Goal: Task Accomplishment & Management: Complete application form

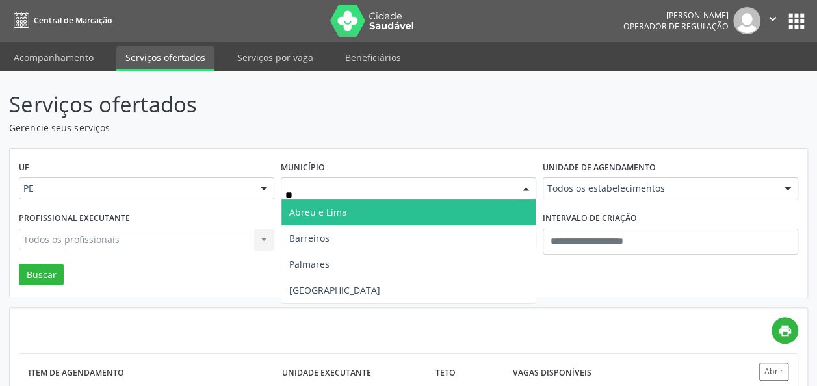
type input "***"
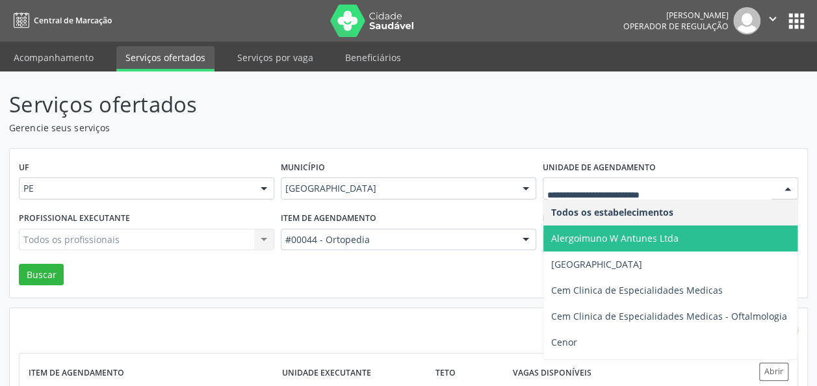
click at [619, 195] on div at bounding box center [670, 188] width 255 height 22
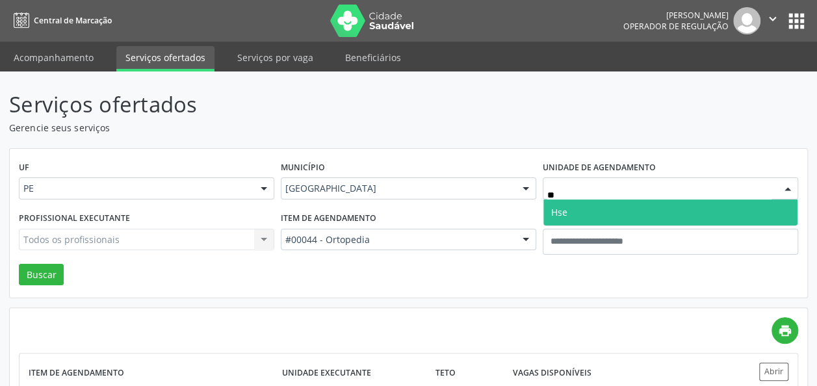
type input "***"
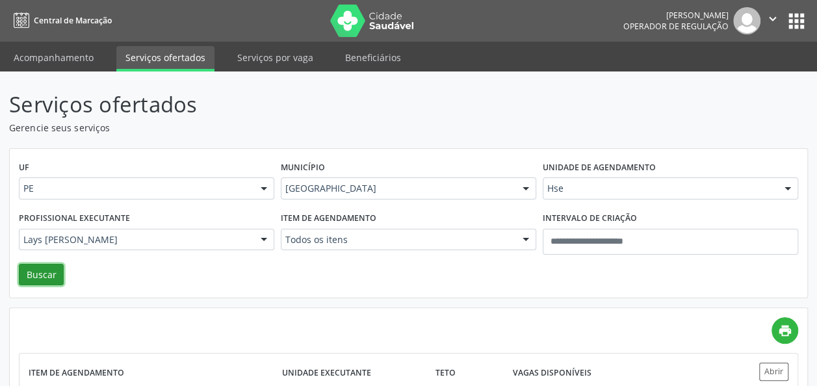
click at [46, 276] on button "Buscar" at bounding box center [41, 275] width 45 height 22
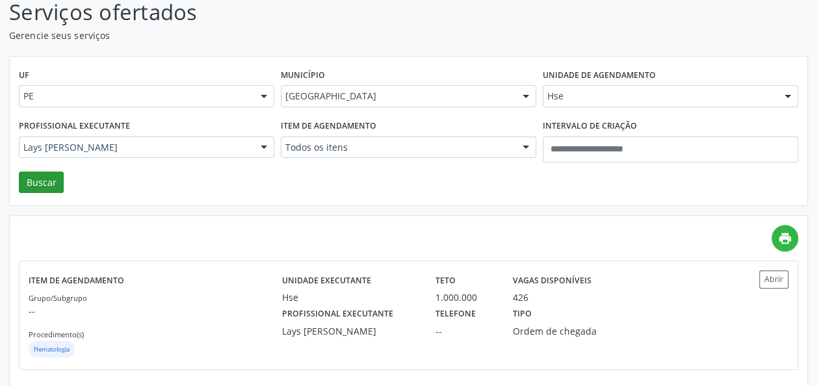
scroll to position [88, 0]
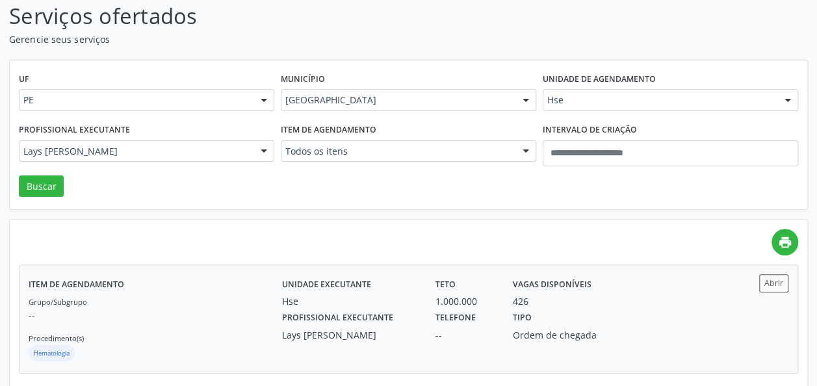
click at [282, 322] on label "Profissional executante" at bounding box center [337, 318] width 111 height 20
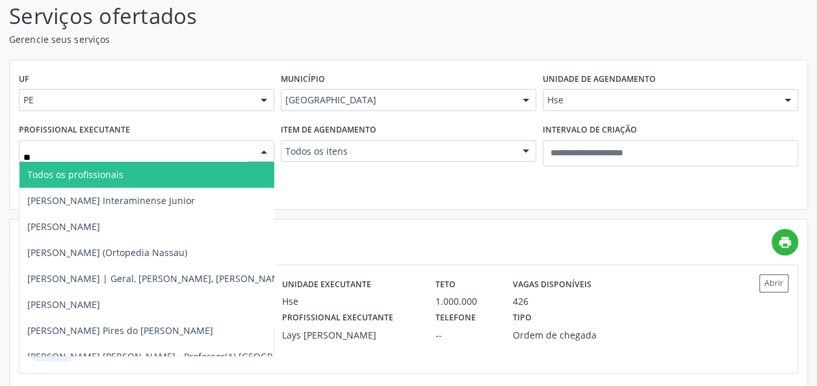
type input "***"
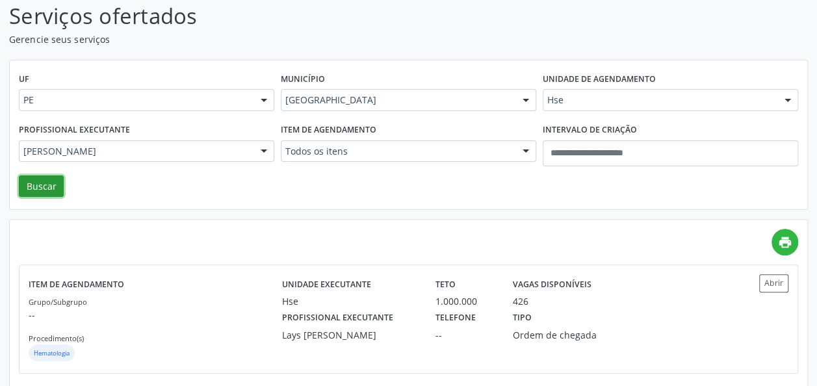
click at [47, 191] on button "Buscar" at bounding box center [41, 187] width 45 height 22
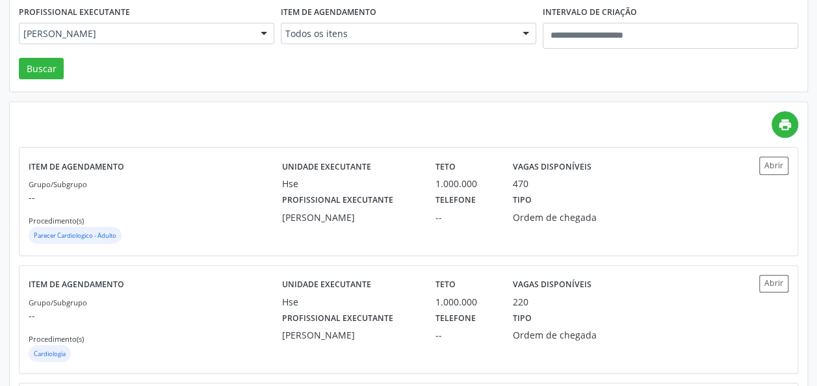
scroll to position [208, 0]
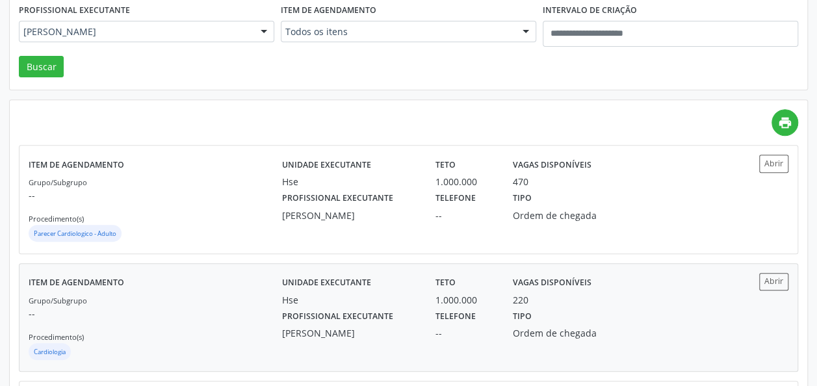
click at [549, 361] on div "Item de agendamento Grupo/Subgrupo -- Procedimento(s) Cardiologia Unidade execu…" at bounding box center [409, 317] width 778 height 107
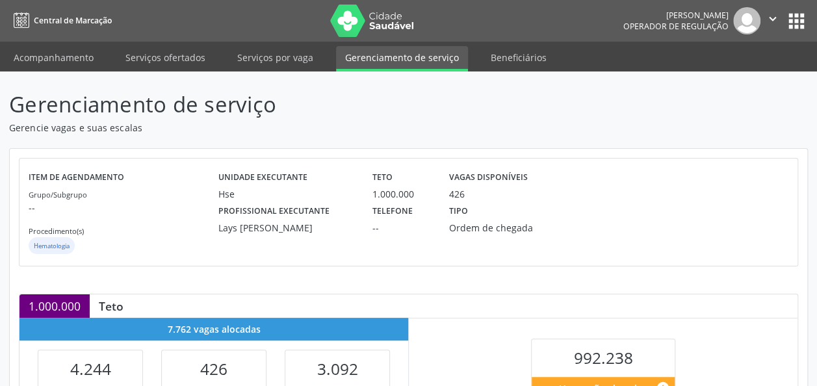
click at [281, 322] on div "7.762 vagas alocadas" at bounding box center [214, 329] width 389 height 23
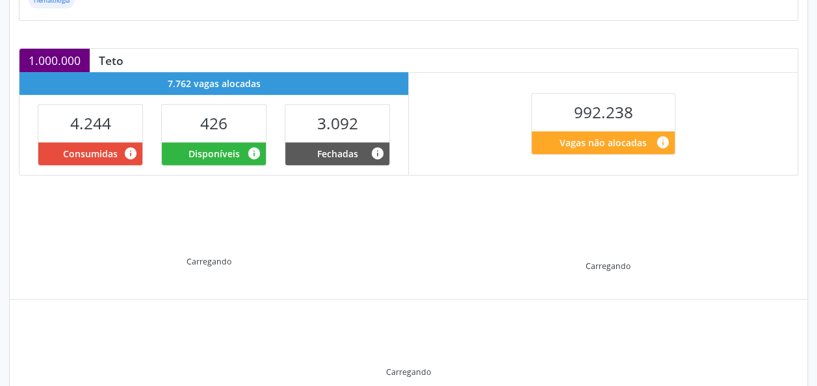
scroll to position [300, 0]
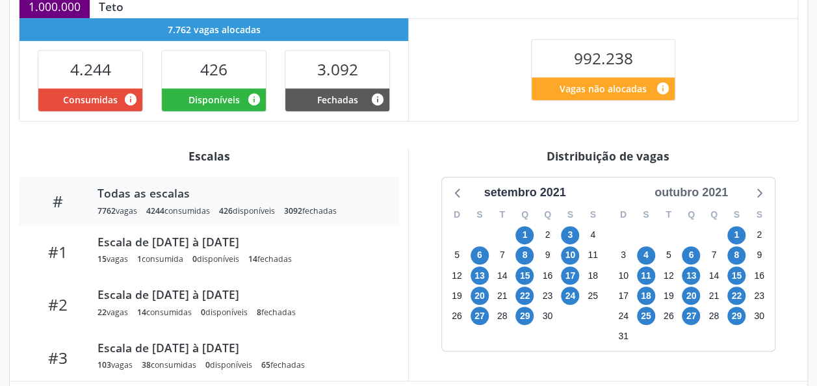
click at [716, 194] on div "outubro 2021" at bounding box center [691, 193] width 84 height 18
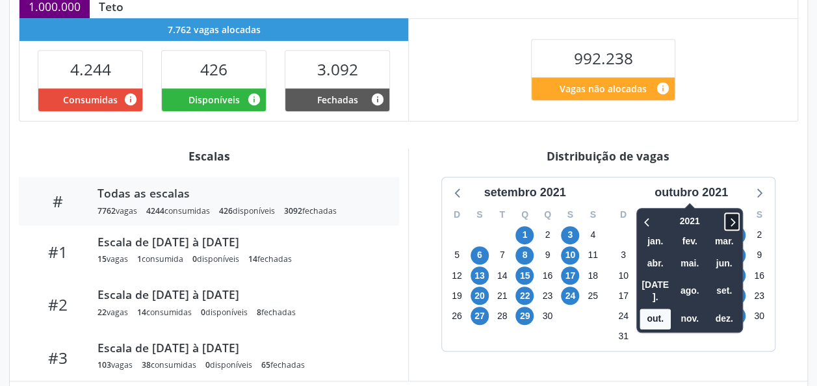
click at [740, 217] on span at bounding box center [732, 222] width 16 height 18
click at [694, 283] on span "ago." at bounding box center [689, 291] width 31 height 20
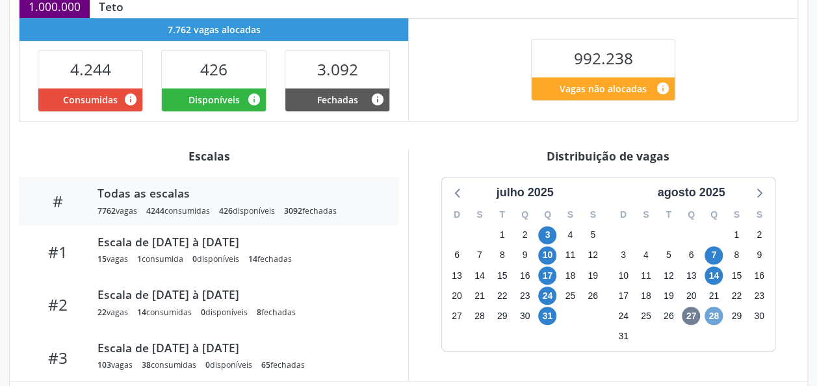
click at [718, 318] on span "28" at bounding box center [714, 316] width 18 height 18
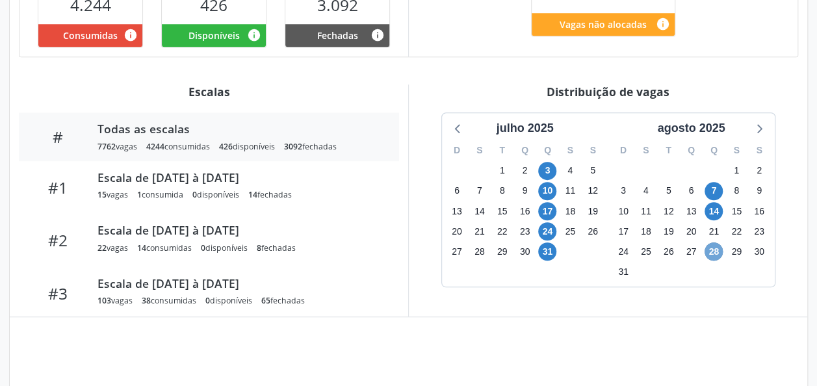
scroll to position [374, 0]
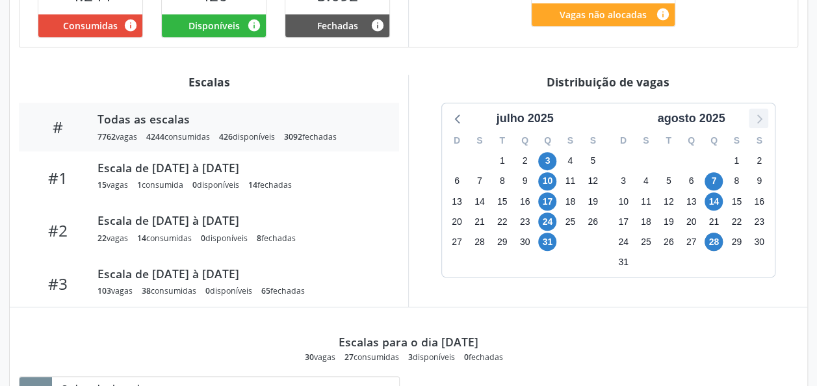
click at [760, 112] on icon at bounding box center [758, 118] width 17 height 17
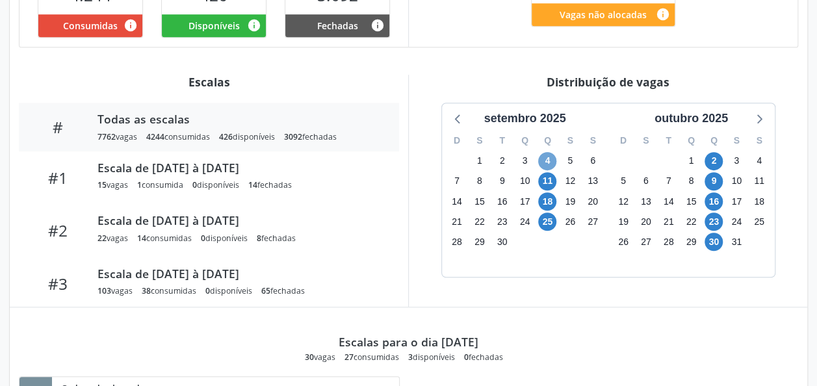
click at [547, 163] on span "4" at bounding box center [547, 161] width 18 height 18
click at [546, 178] on span "11" at bounding box center [547, 181] width 18 height 18
click at [553, 198] on span "18" at bounding box center [547, 201] width 18 height 18
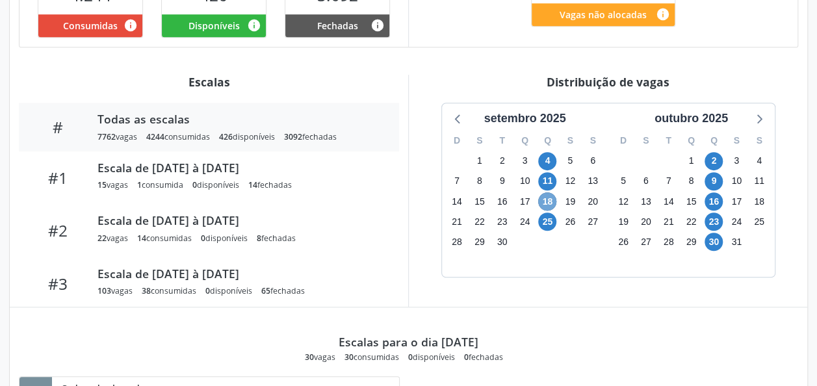
click at [553, 198] on span "18" at bounding box center [547, 201] width 18 height 18
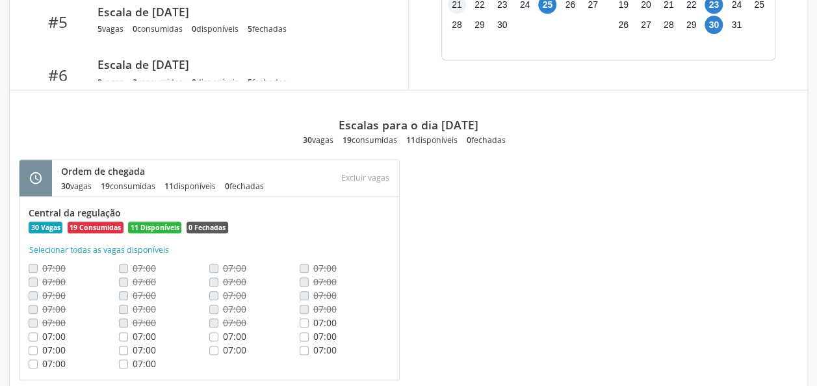
scroll to position [593, 0]
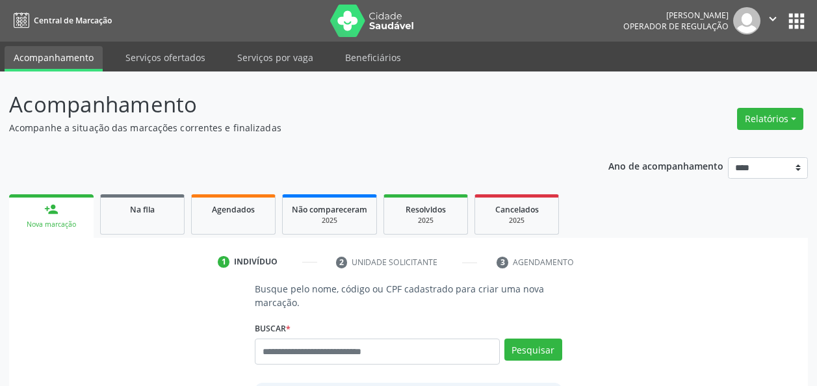
scroll to position [254, 0]
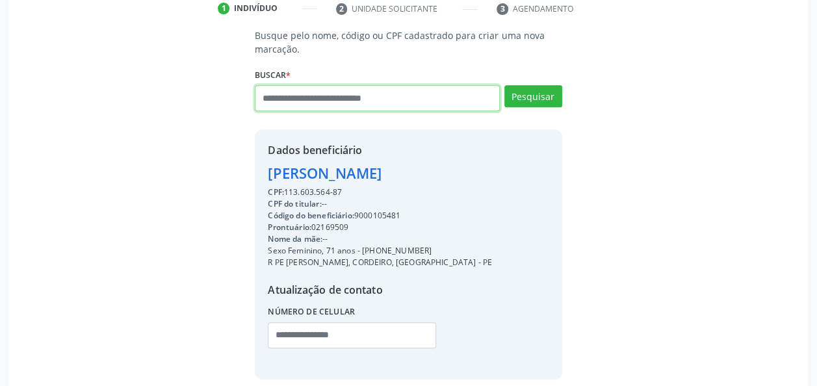
click at [306, 95] on input "text" at bounding box center [377, 98] width 244 height 26
paste input "**********"
type input "**********"
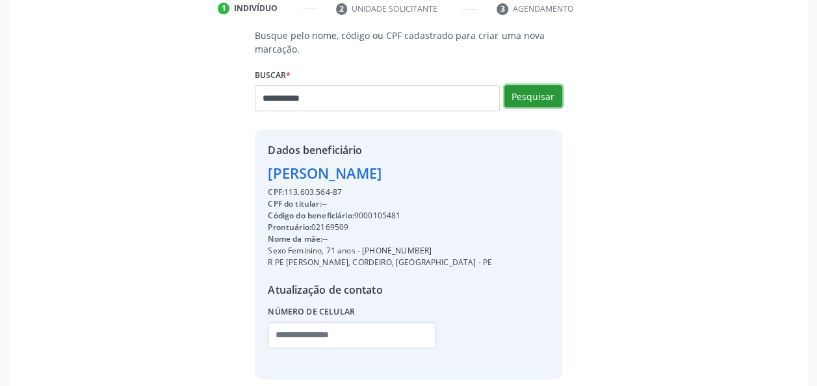
click at [527, 98] on button "Pesquisar" at bounding box center [533, 96] width 58 height 22
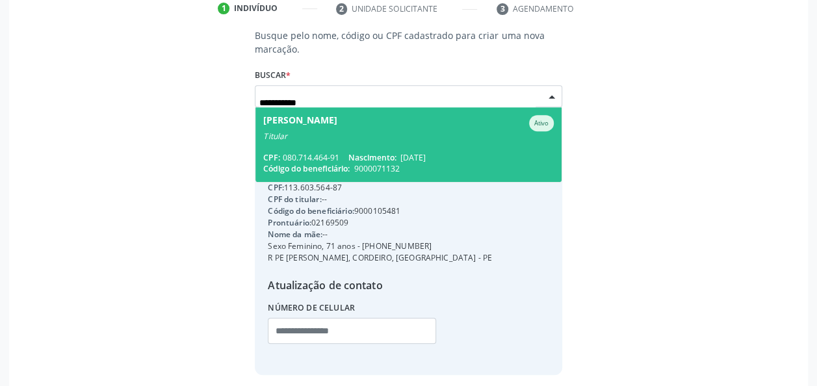
click at [413, 134] on div "Titular" at bounding box center [408, 136] width 290 height 10
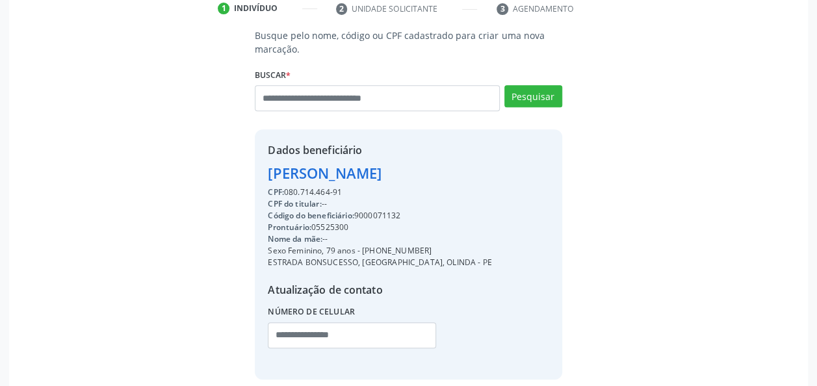
scroll to position [313, 0]
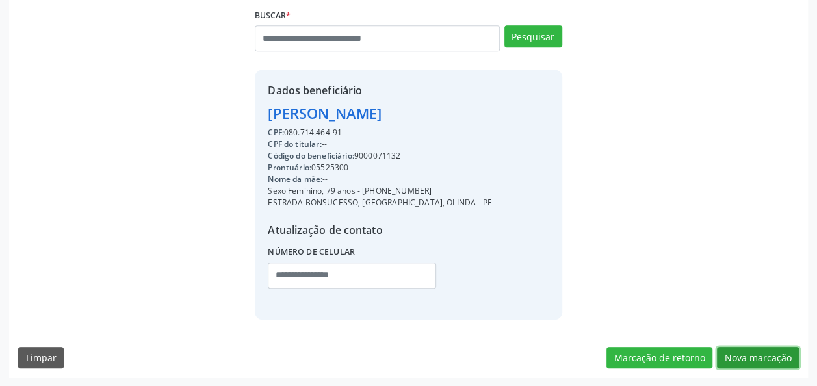
click at [751, 365] on button "Nova marcação" at bounding box center [758, 358] width 82 height 22
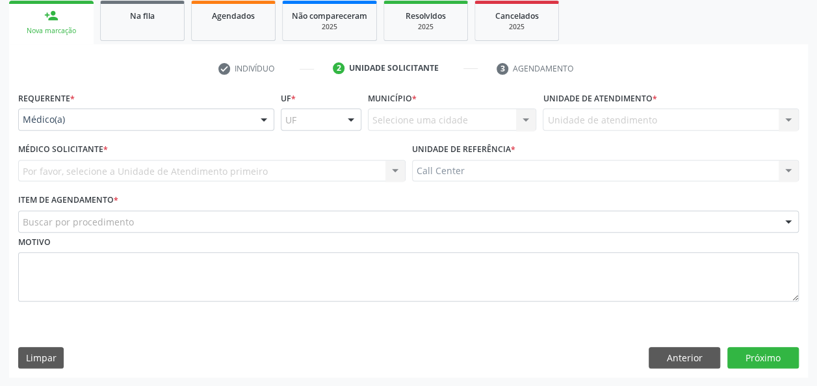
click at [270, 116] on div at bounding box center [264, 120] width 20 height 22
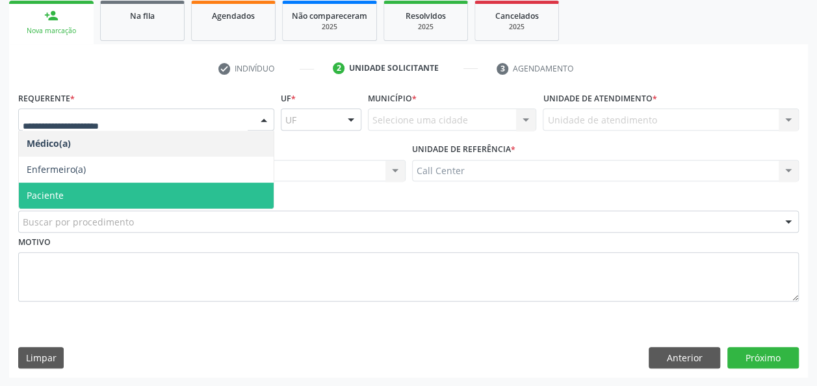
click at [159, 188] on span "Paciente" at bounding box center [146, 196] width 255 height 26
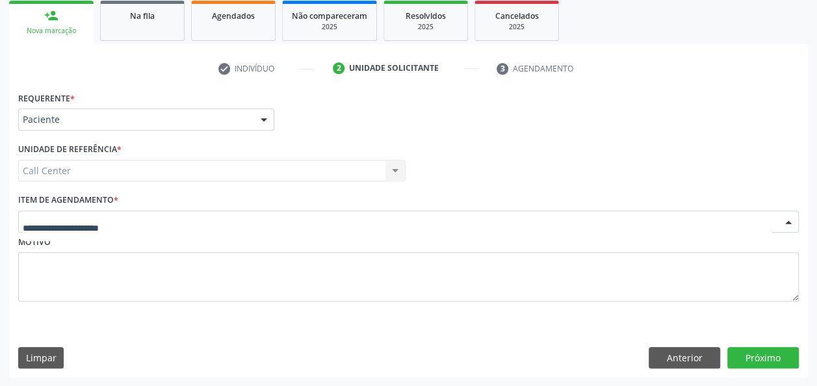
click at [165, 217] on div at bounding box center [408, 222] width 781 height 22
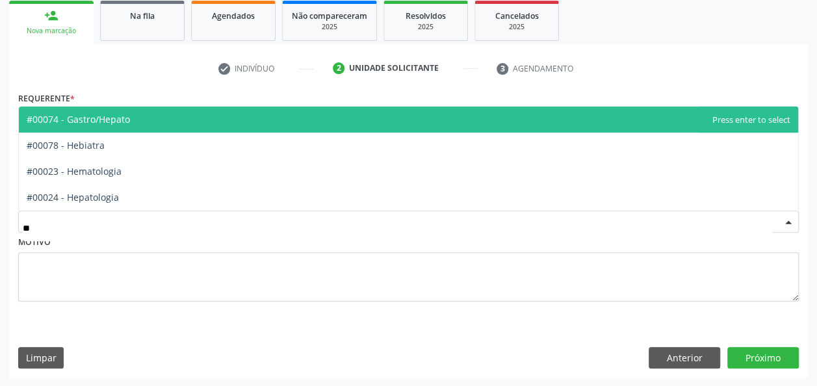
type input "***"
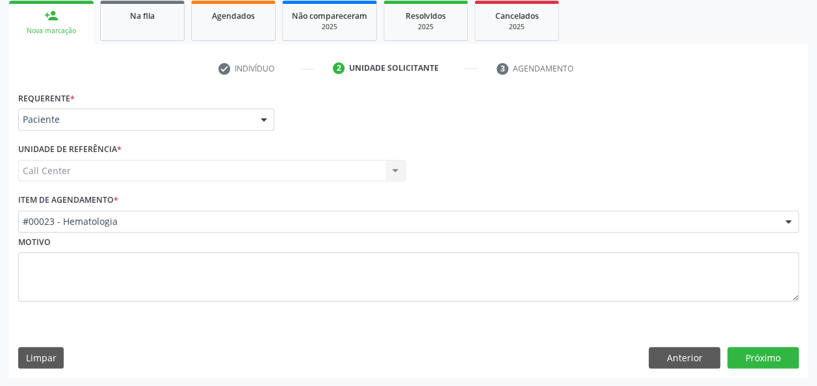
click at [766, 368] on div "Requerente * Paciente Médico(a) Enfermeiro(a) Paciente Nenhum resultado encontr…" at bounding box center [408, 232] width 799 height 289
click at [735, 350] on button "Próximo" at bounding box center [763, 358] width 72 height 22
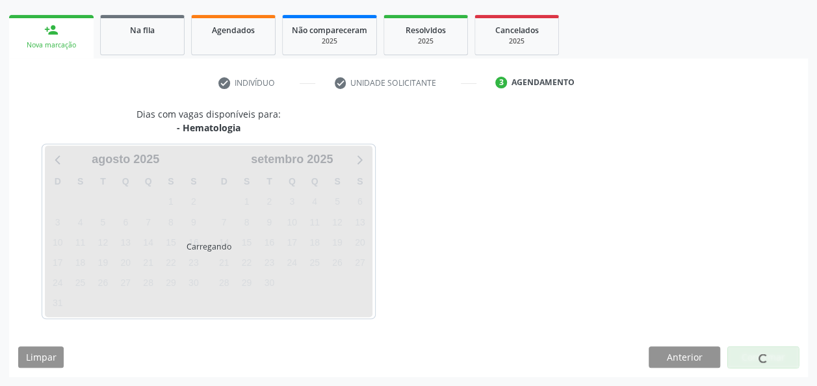
scroll to position [178, 0]
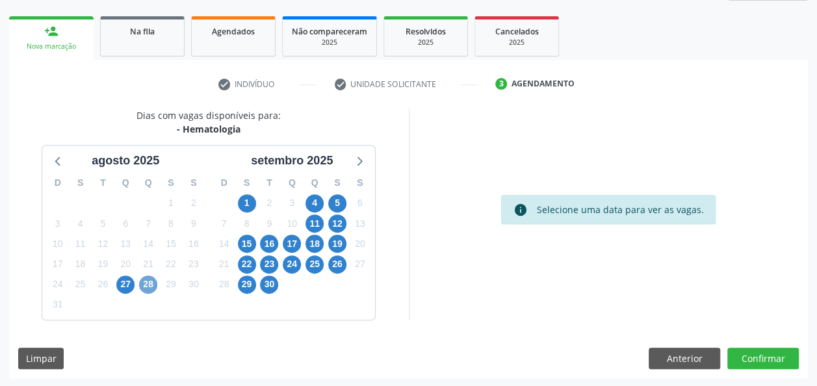
click at [147, 285] on span "28" at bounding box center [148, 285] width 18 height 18
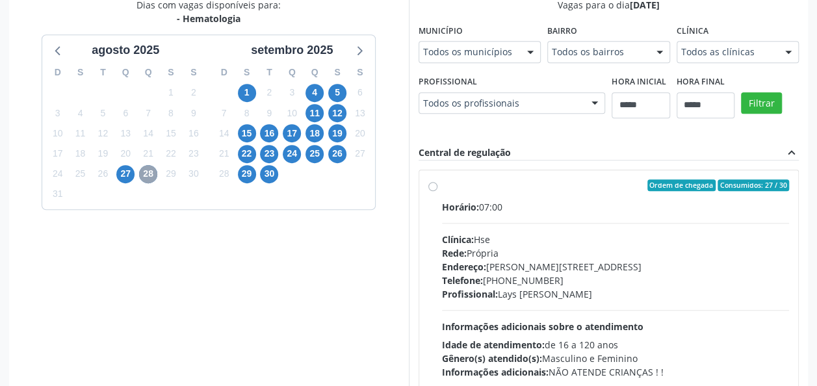
scroll to position [290, 0]
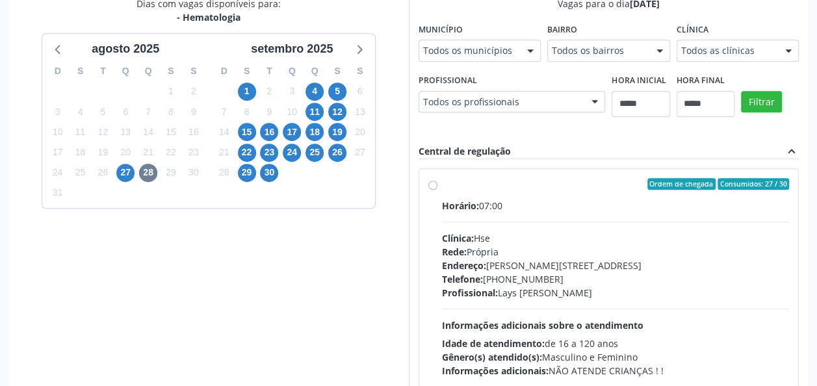
click at [553, 231] on div "Clínica: Hse" at bounding box center [616, 238] width 348 height 14
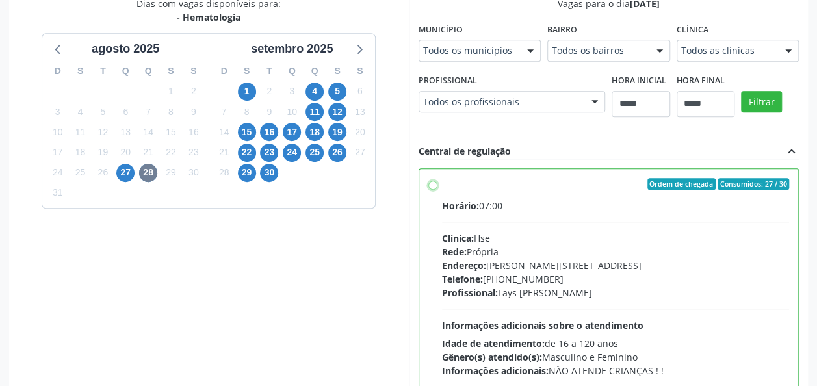
scroll to position [389, 0]
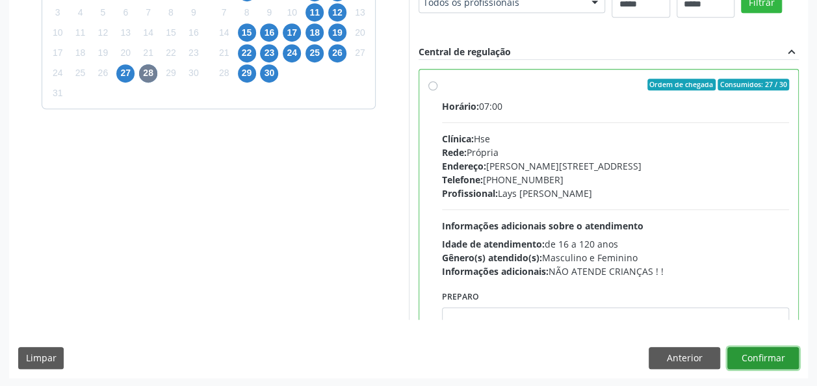
click at [777, 348] on button "Confirmar" at bounding box center [763, 358] width 72 height 22
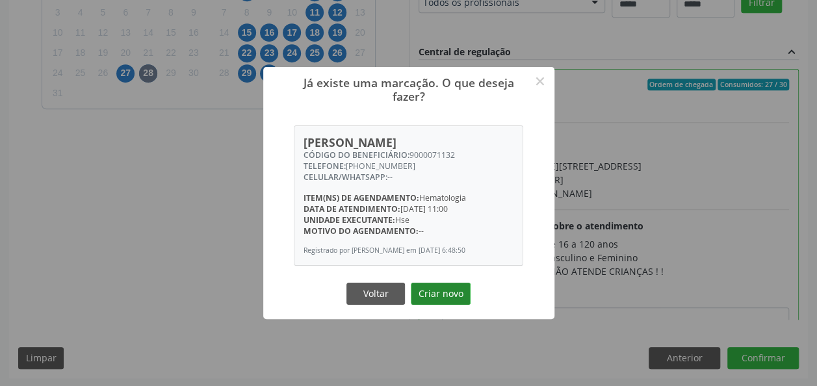
click at [456, 301] on button "Criar novo" at bounding box center [441, 294] width 60 height 22
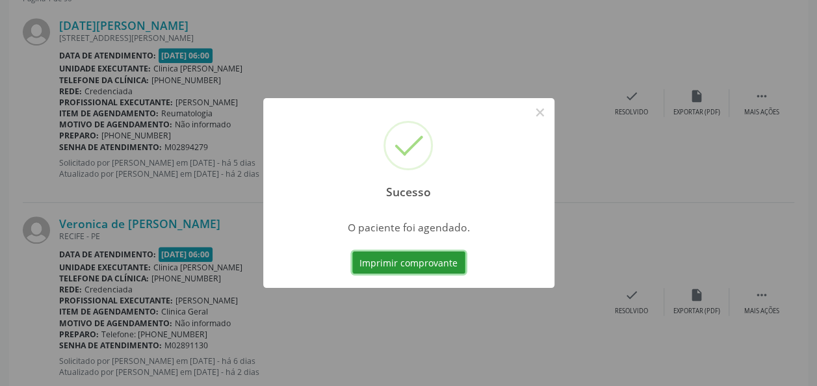
scroll to position [47, 0]
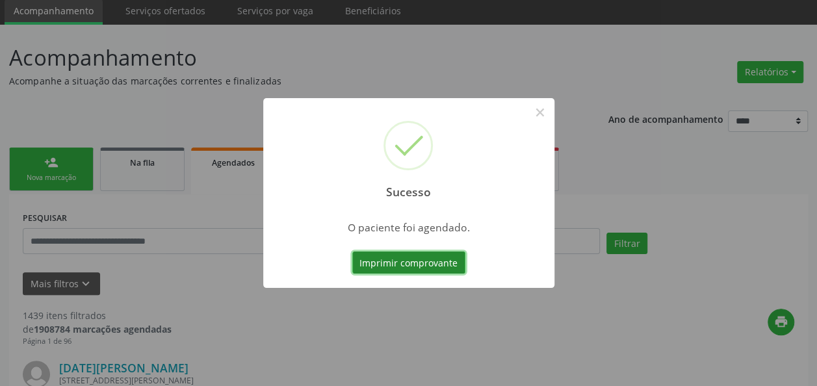
click at [419, 268] on button "Imprimir comprovante" at bounding box center [408, 263] width 113 height 22
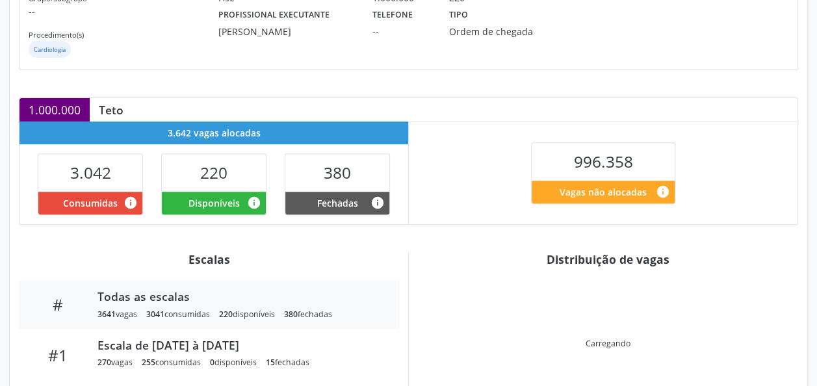
scroll to position [284, 0]
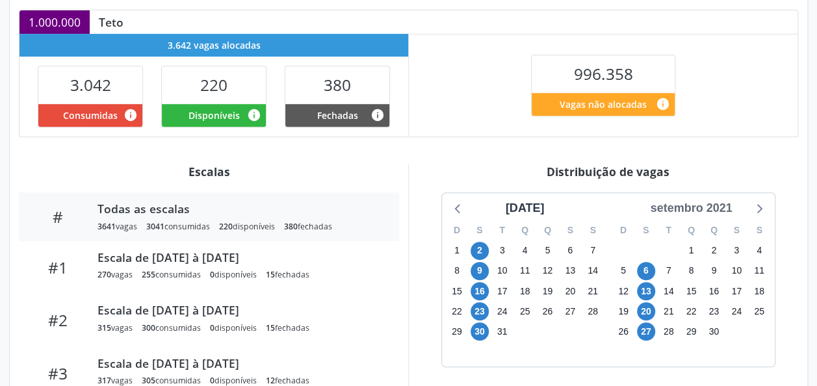
click at [702, 209] on div "setembro 2021" at bounding box center [691, 209] width 92 height 18
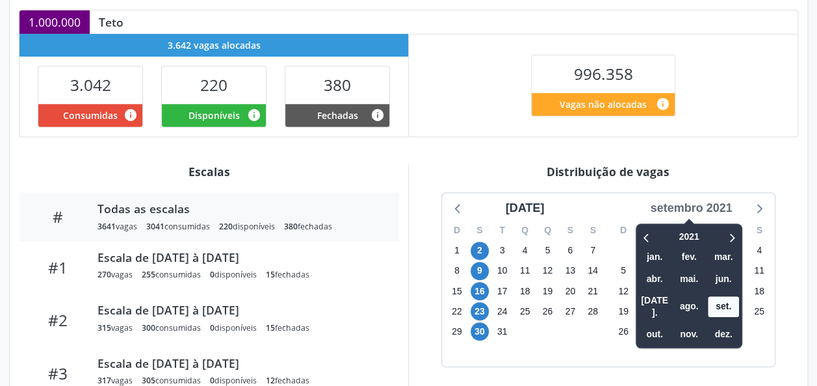
click at [702, 209] on div "setembro 2021" at bounding box center [691, 209] width 92 height 18
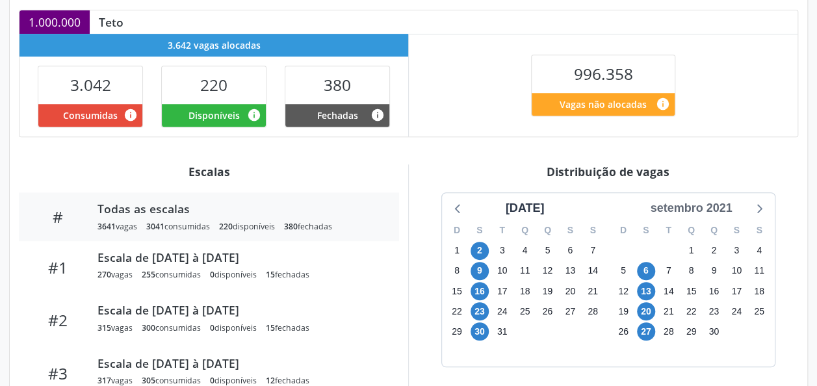
click at [714, 212] on div "setembro 2021" at bounding box center [691, 209] width 92 height 18
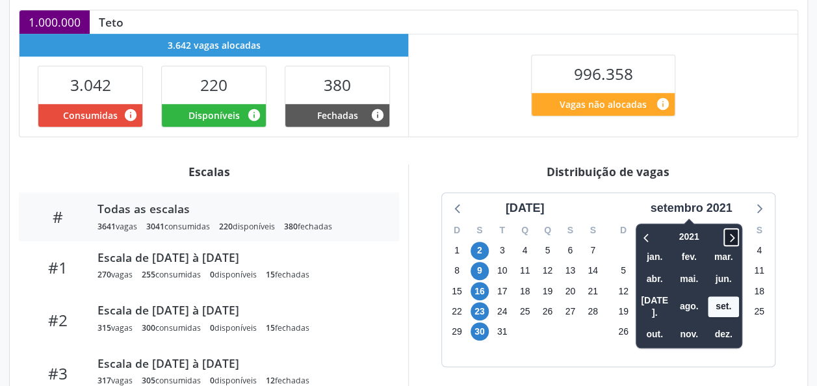
click at [728, 235] on icon at bounding box center [731, 237] width 13 height 16
click at [689, 298] on span "ago." at bounding box center [688, 306] width 31 height 20
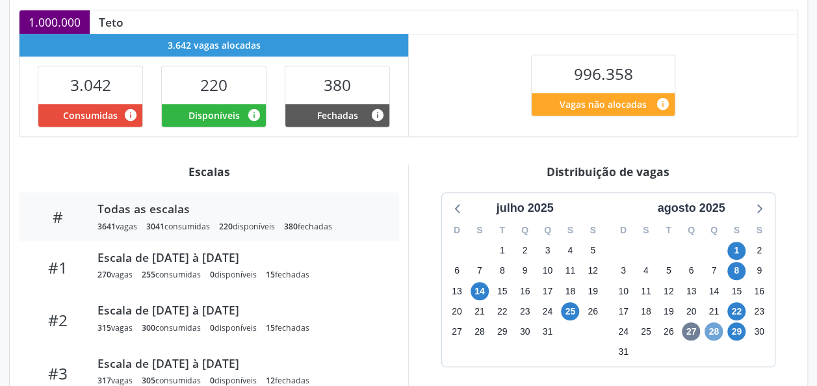
click at [720, 332] on span "28" at bounding box center [714, 331] width 18 height 18
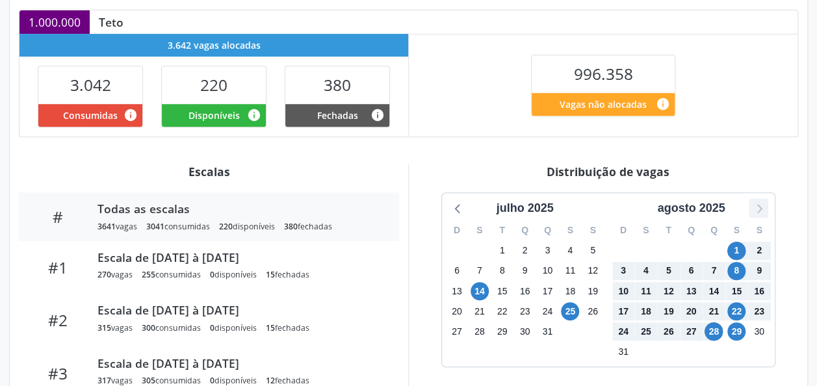
click at [754, 209] on icon at bounding box center [758, 208] width 17 height 17
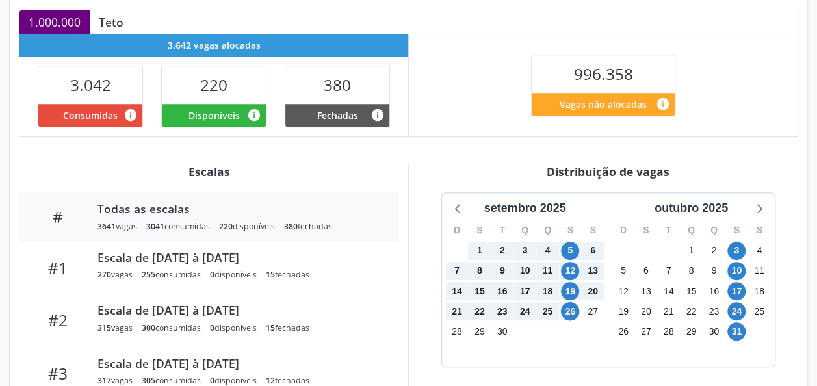
click at [582, 342] on div "11" at bounding box center [593, 352] width 23 height 20
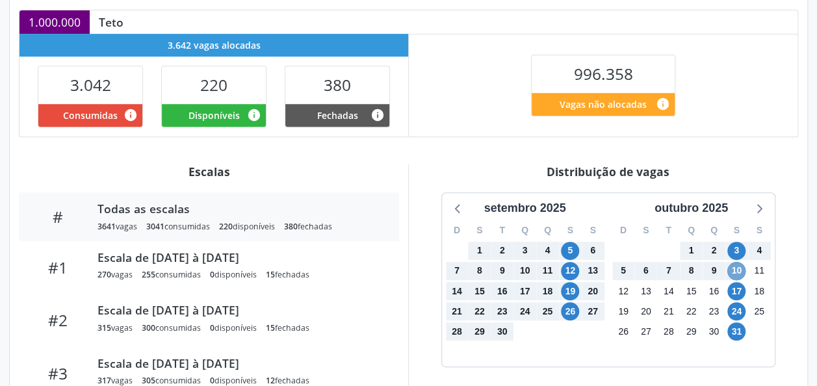
click at [738, 267] on span "10" at bounding box center [736, 271] width 18 height 18
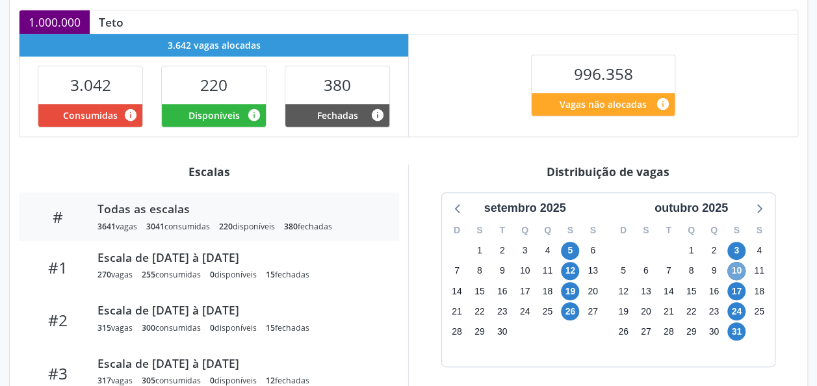
click at [738, 267] on span "10" at bounding box center [736, 271] width 18 height 18
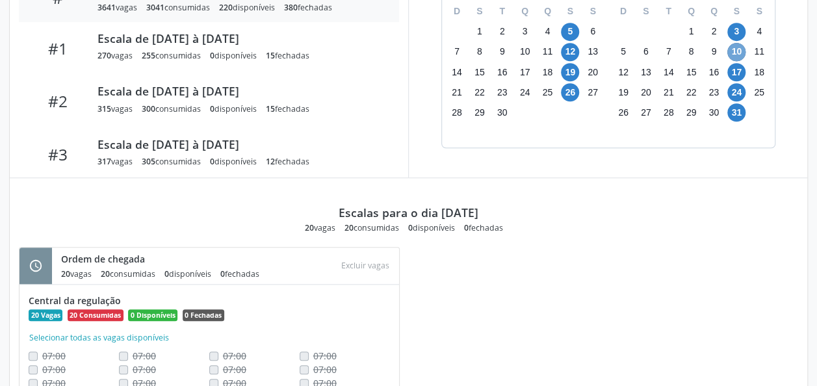
scroll to position [504, 0]
